Goal: Entertainment & Leisure: Consume media (video, audio)

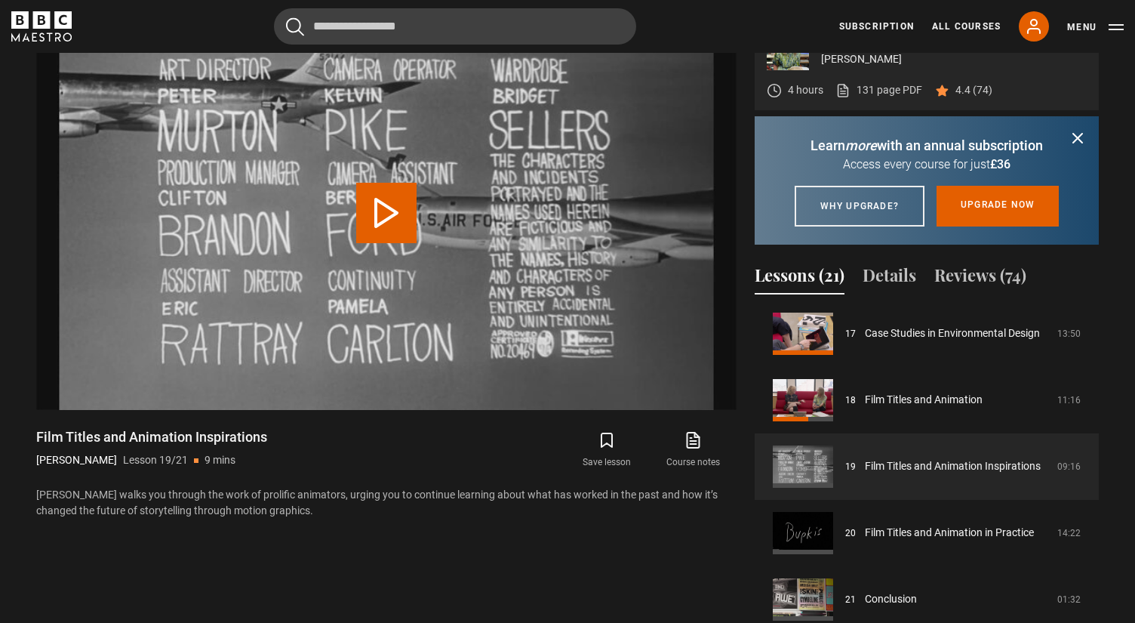
scroll to position [673, 0]
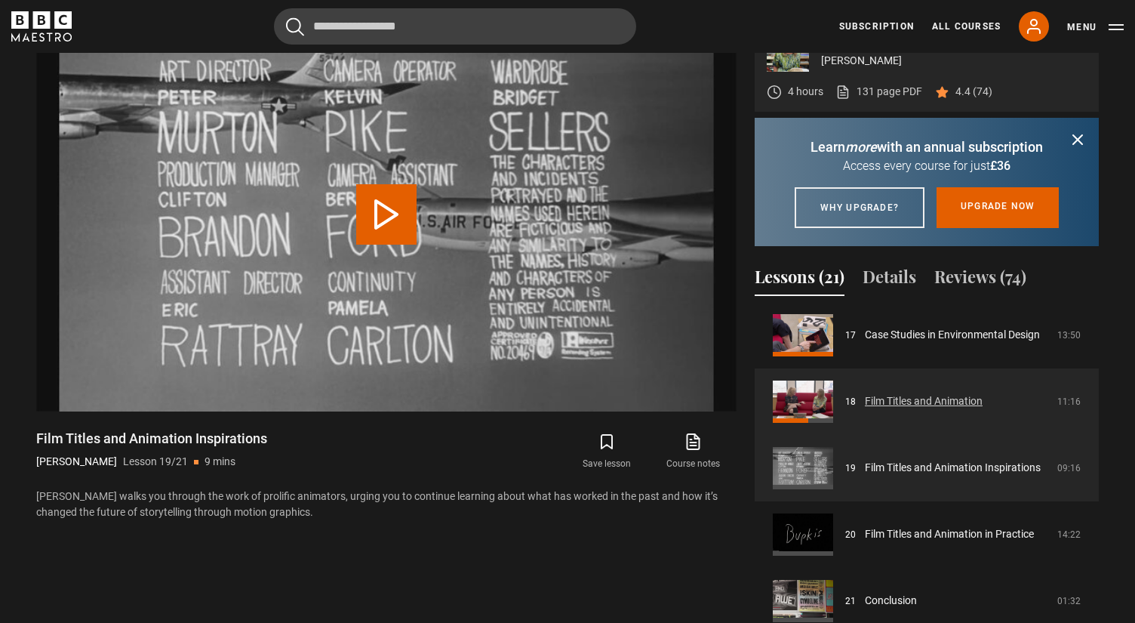
click at [933, 409] on link "Film Titles and Animation" at bounding box center [924, 401] width 118 height 16
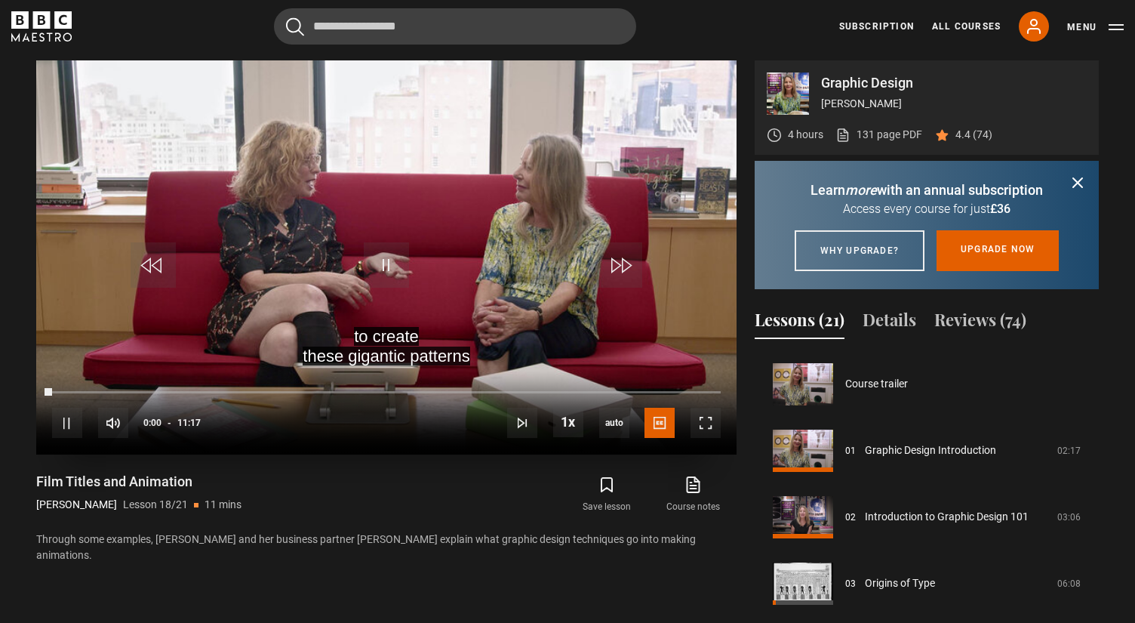
scroll to position [1129, 0]
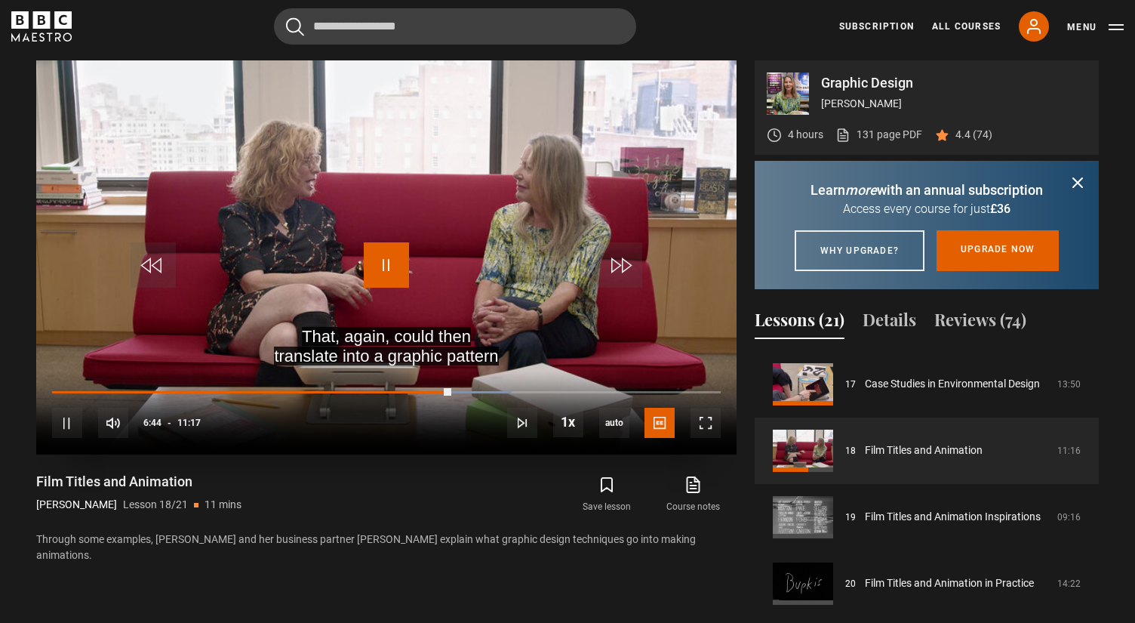
click at [398, 262] on span "Video Player" at bounding box center [386, 264] width 45 height 45
click at [702, 427] on span "Video Player" at bounding box center [706, 423] width 30 height 30
